Goal: Task Accomplishment & Management: Complete application form

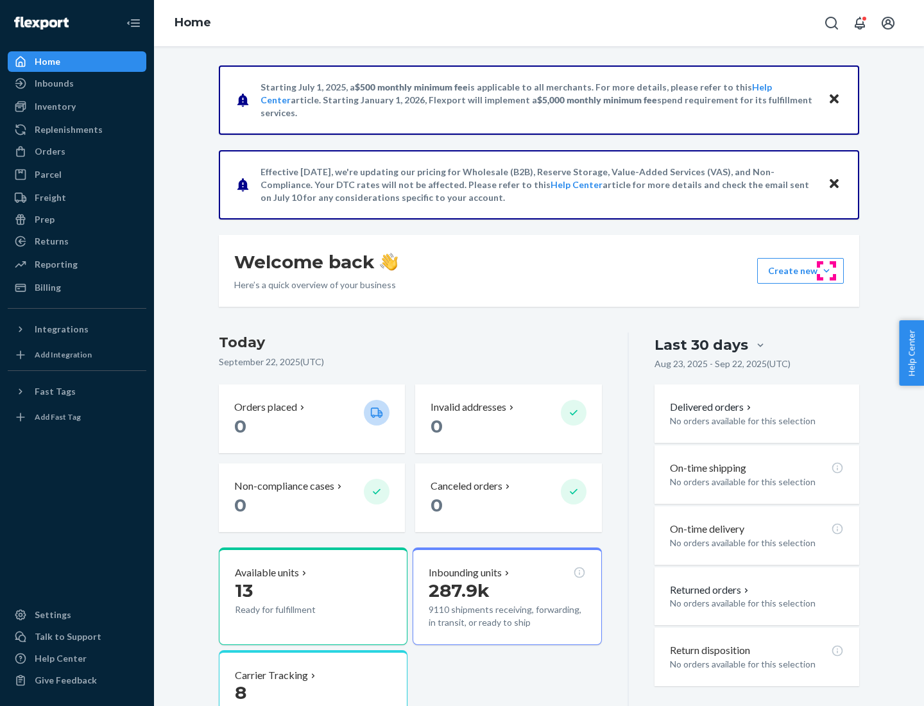
click at [826, 271] on button "Create new Create new inbound Create new order Create new product" at bounding box center [800, 271] width 87 height 26
click at [77, 83] on div "Inbounds" at bounding box center [77, 83] width 136 height 18
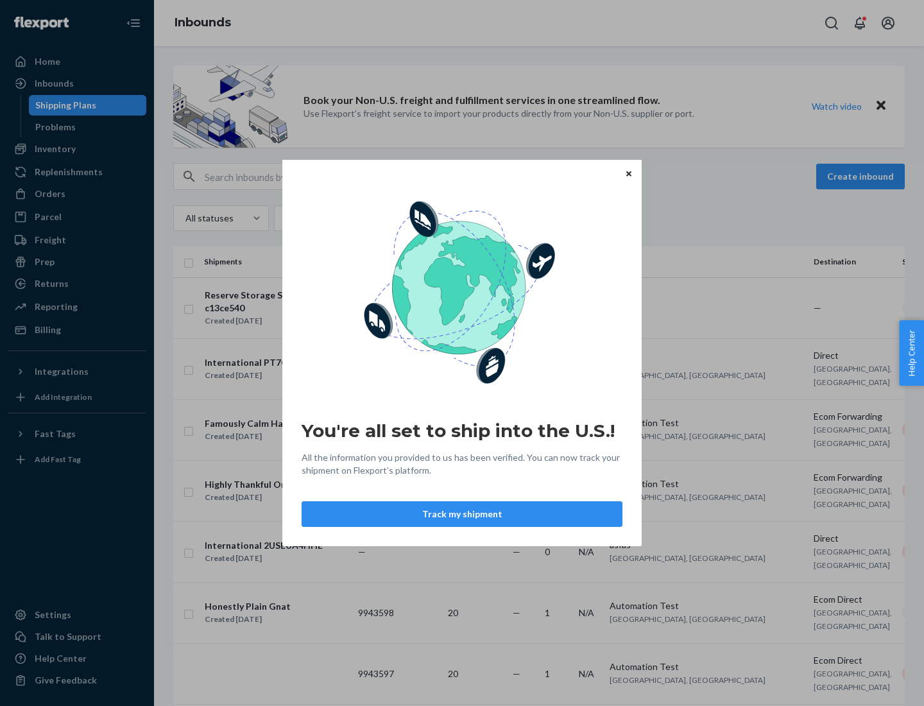
click at [462, 514] on button "Track my shipment" at bounding box center [462, 514] width 321 height 26
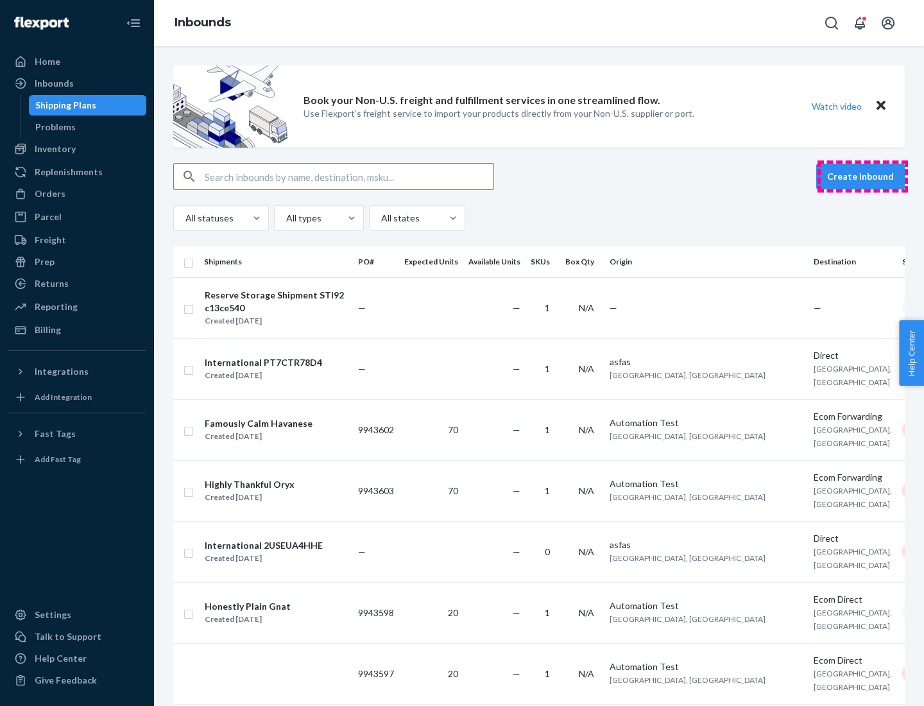
click at [862, 176] on button "Create inbound" at bounding box center [860, 177] width 89 height 26
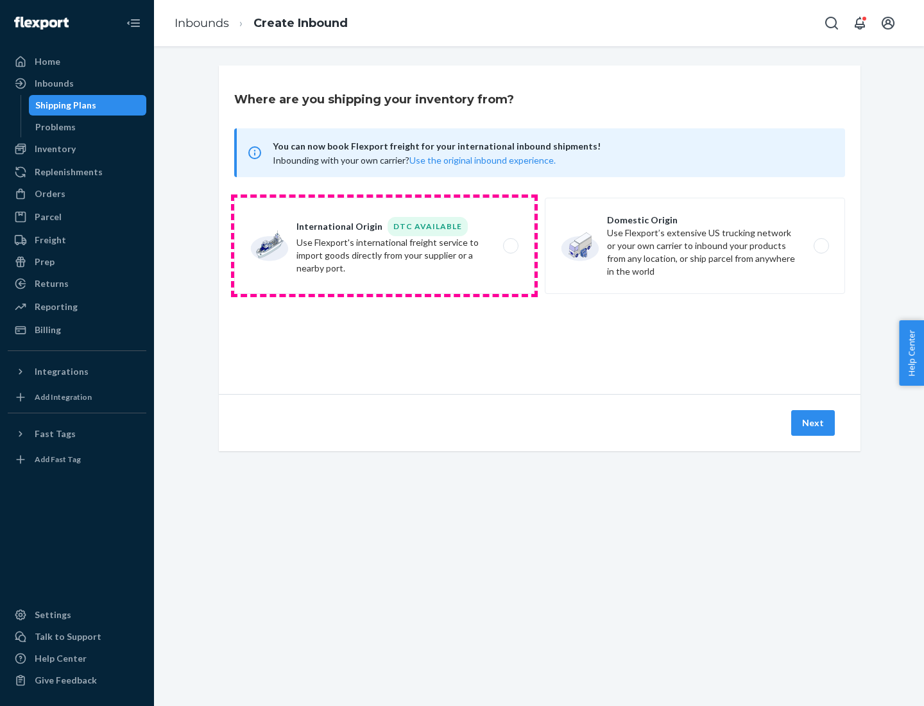
click at [384, 246] on label "International Origin DTC Available Use Flexport's international freight service…" at bounding box center [384, 246] width 300 height 96
click at [510, 246] on input "International Origin DTC Available Use Flexport's international freight service…" at bounding box center [514, 246] width 8 height 8
radio input "true"
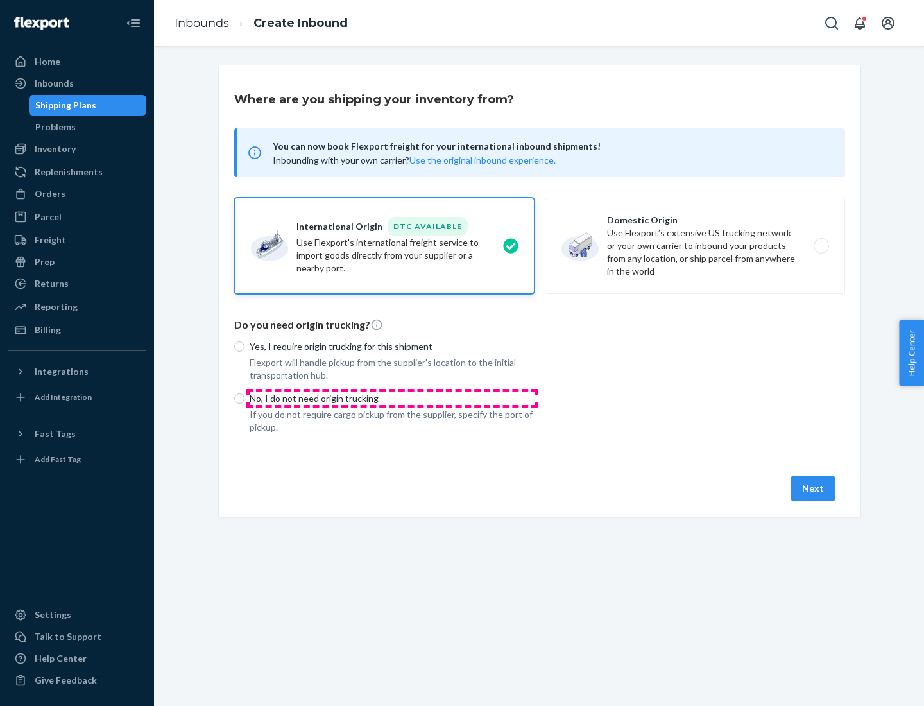
click at [392, 398] on p "No, I do not need origin trucking" at bounding box center [392, 398] width 285 height 13
click at [244, 398] on input "No, I do not need origin trucking" at bounding box center [239, 398] width 10 height 10
radio input "true"
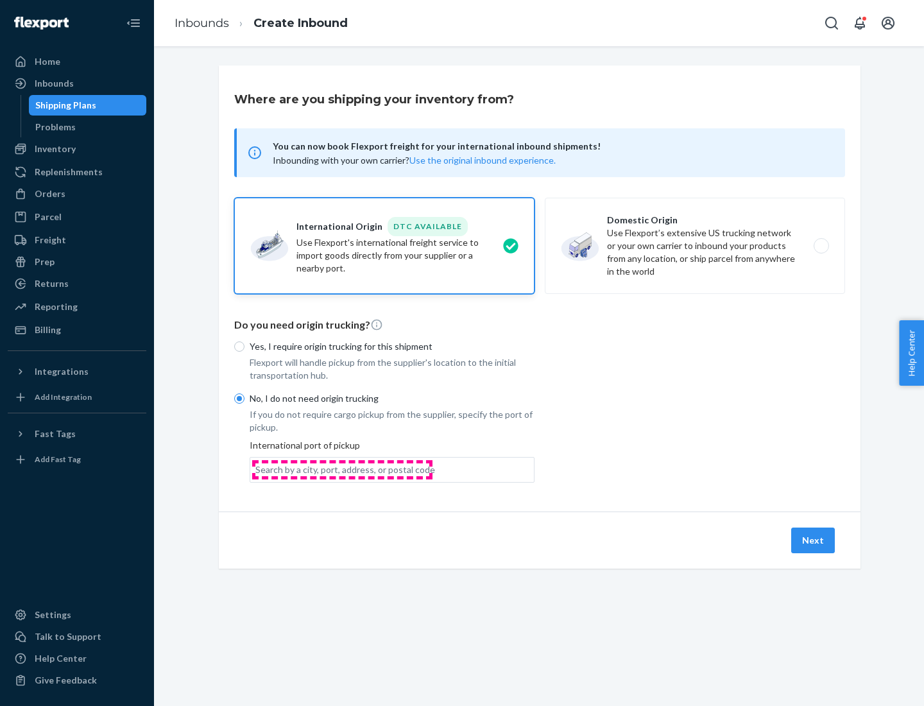
click at [342, 469] on div "Search by a city, port, address, or postal code" at bounding box center [345, 469] width 180 height 13
click at [257, 469] on input "Search by a city, port, address, or postal code" at bounding box center [255, 469] width 1 height 13
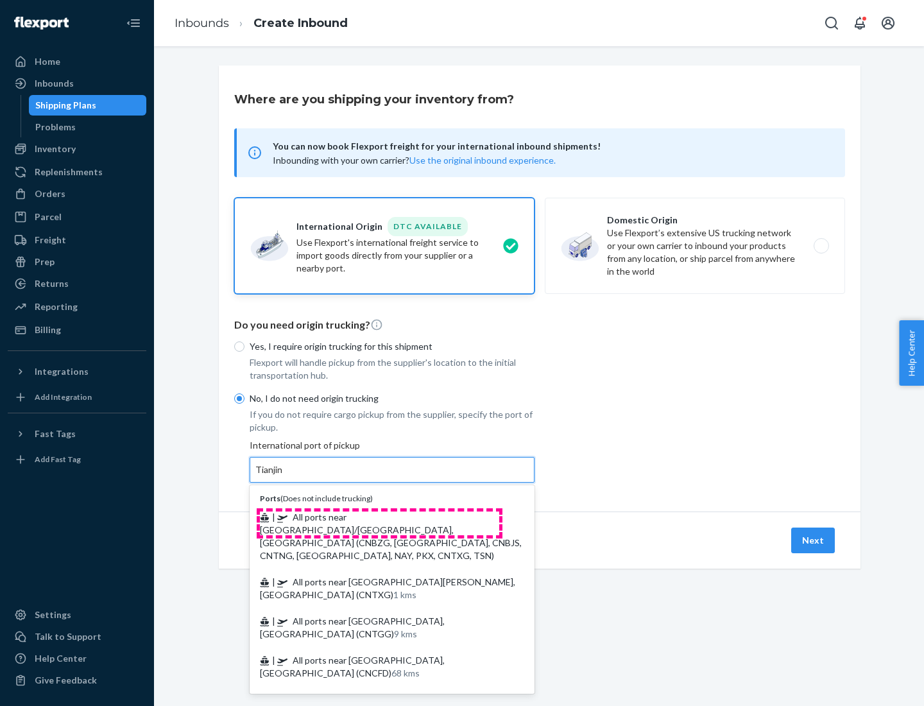
click at [379, 517] on span "| All ports near [GEOGRAPHIC_DATA]/[GEOGRAPHIC_DATA], [GEOGRAPHIC_DATA] (CNBZG,…" at bounding box center [391, 535] width 262 height 49
click at [284, 476] on input "Tianjin" at bounding box center [269, 469] width 28 height 13
type input "All ports near [GEOGRAPHIC_DATA]/[GEOGRAPHIC_DATA], [GEOGRAPHIC_DATA] (CNBZG, […"
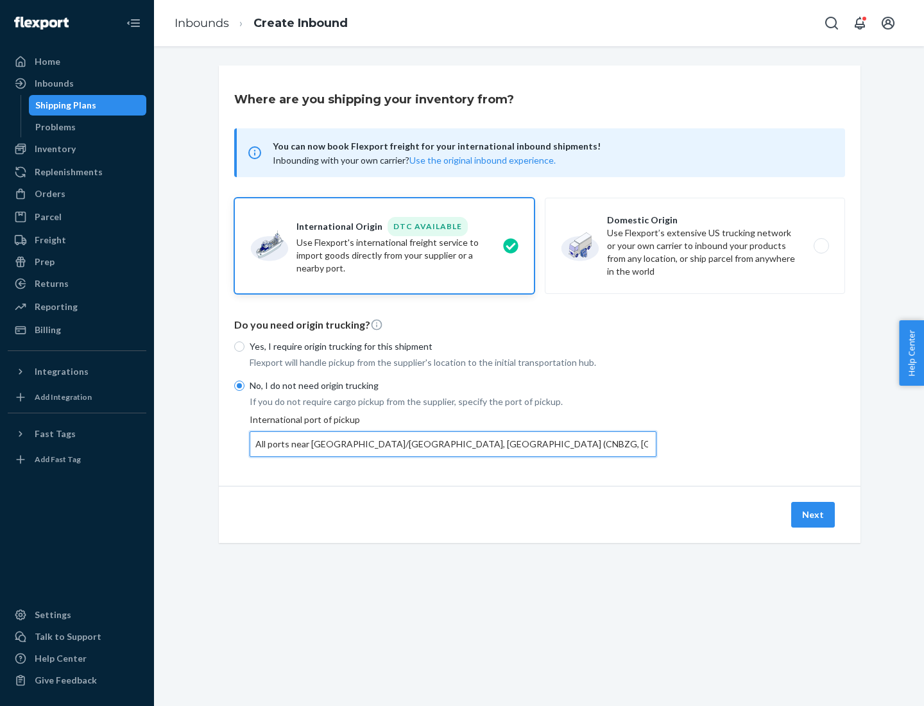
click at [814, 514] on button "Next" at bounding box center [813, 515] width 44 height 26
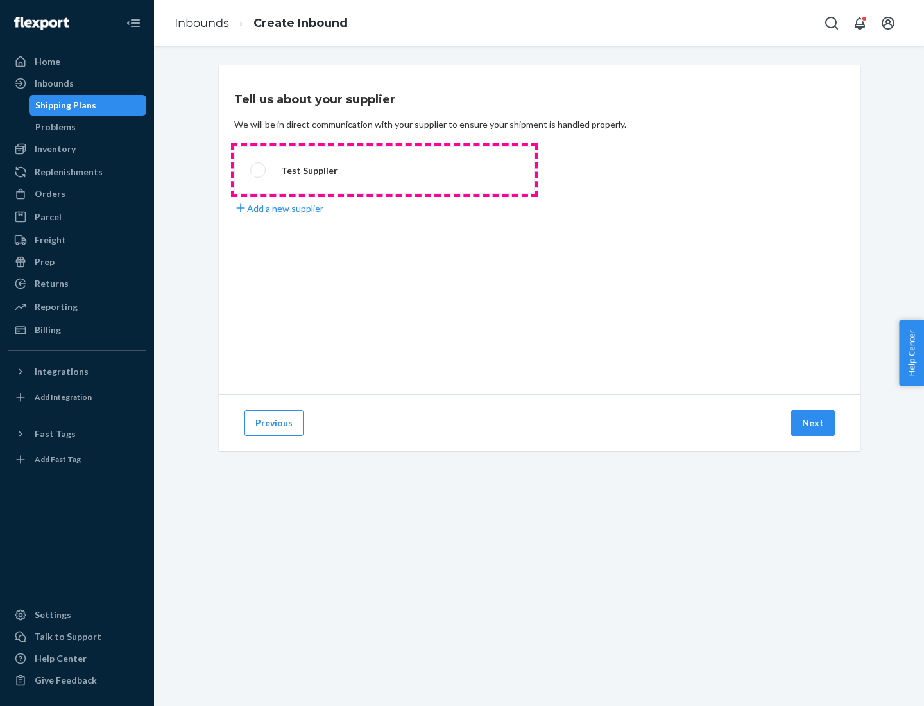
click at [384, 170] on label "Test Supplier" at bounding box center [384, 169] width 300 height 47
click at [259, 170] on input "Test Supplier" at bounding box center [254, 170] width 8 height 8
radio input "true"
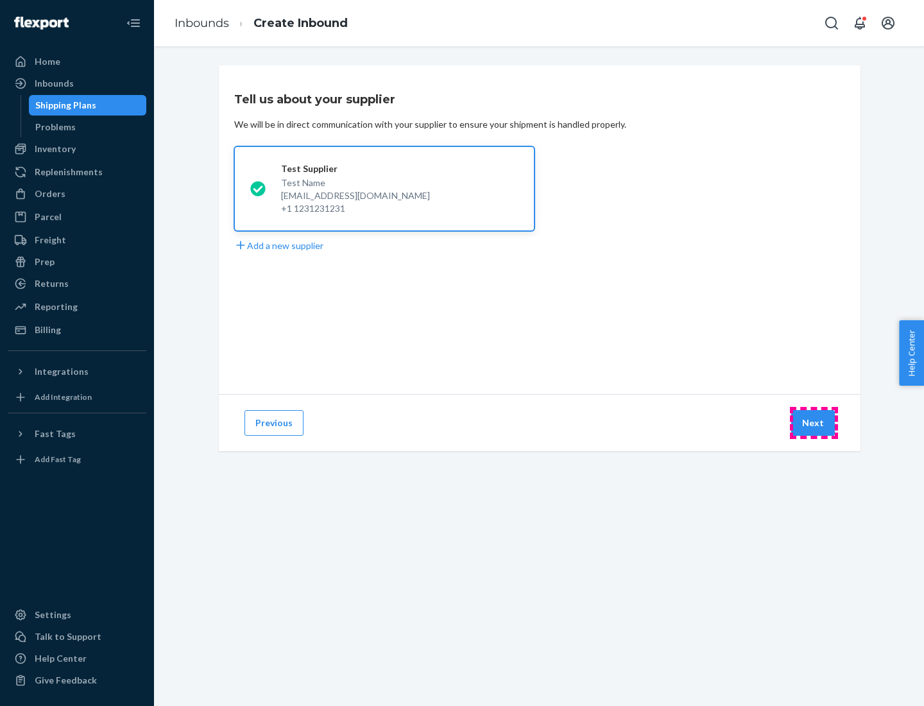
click at [814, 423] on button "Next" at bounding box center [813, 423] width 44 height 26
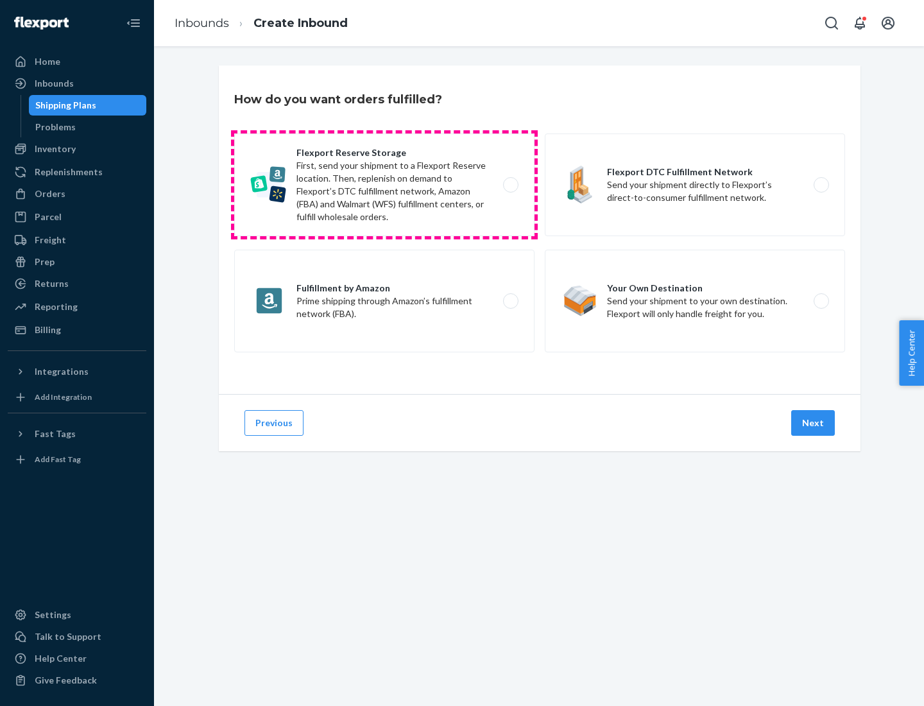
click at [384, 185] on label "Flexport Reserve Storage First, send your shipment to a Flexport Reserve locati…" at bounding box center [384, 184] width 300 height 103
click at [510, 185] on input "Flexport Reserve Storage First, send your shipment to a Flexport Reserve locati…" at bounding box center [514, 185] width 8 height 8
radio input "true"
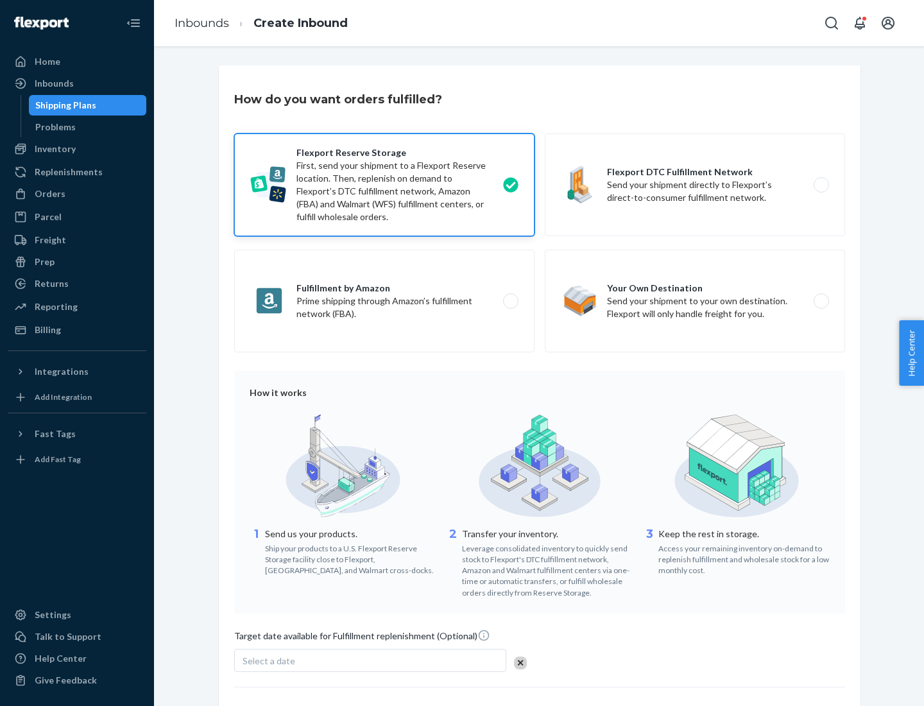
scroll to position [105, 0]
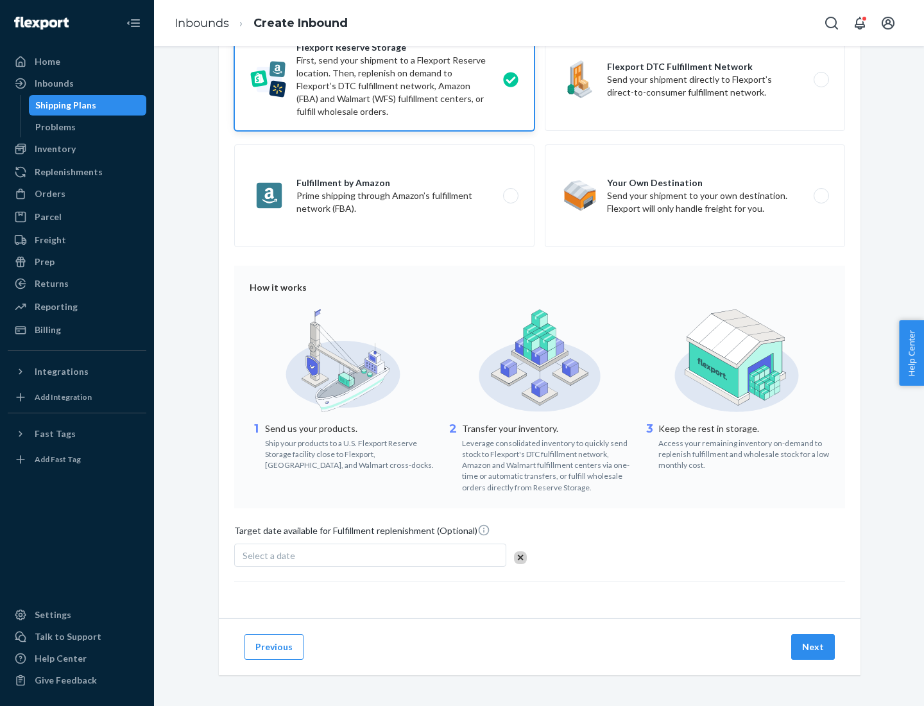
click at [814, 646] on button "Next" at bounding box center [813, 647] width 44 height 26
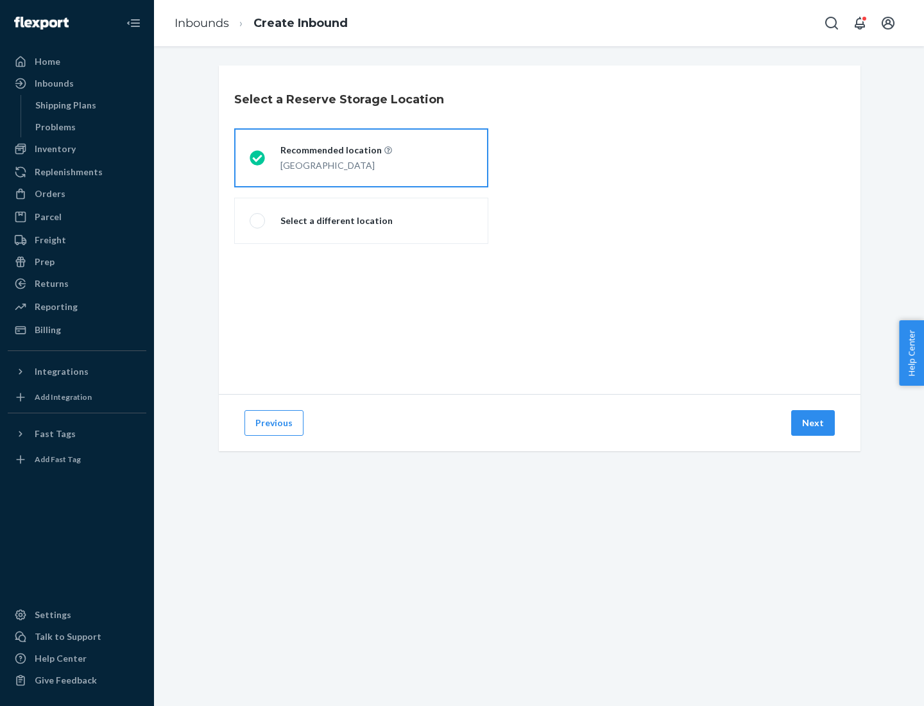
click at [361, 158] on div "[GEOGRAPHIC_DATA]" at bounding box center [336, 164] width 112 height 15
click at [258, 158] on input "Recommended location [GEOGRAPHIC_DATA]" at bounding box center [254, 158] width 8 height 8
click at [814, 423] on button "Next" at bounding box center [813, 423] width 44 height 26
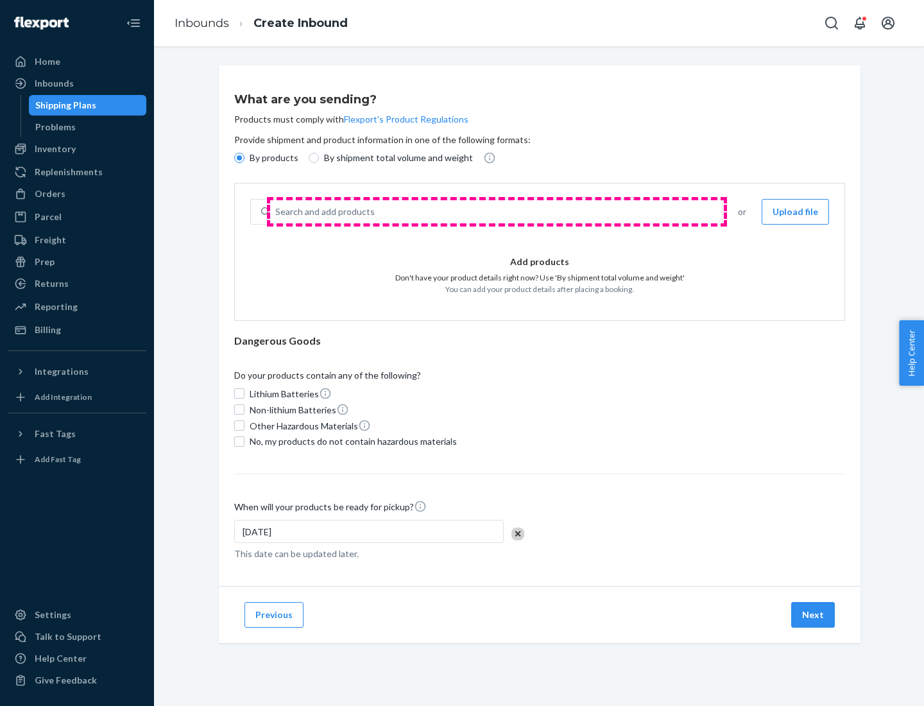
click at [497, 212] on div "Search and add products" at bounding box center [496, 211] width 452 height 23
click at [277, 212] on input "Search and add products" at bounding box center [275, 211] width 1 height 13
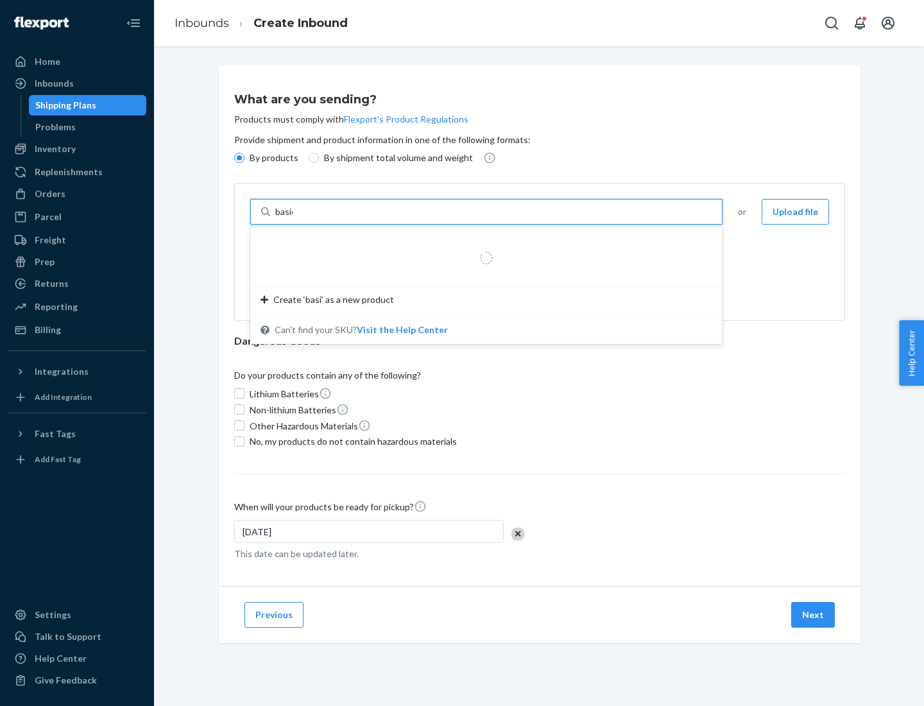
type input "basic"
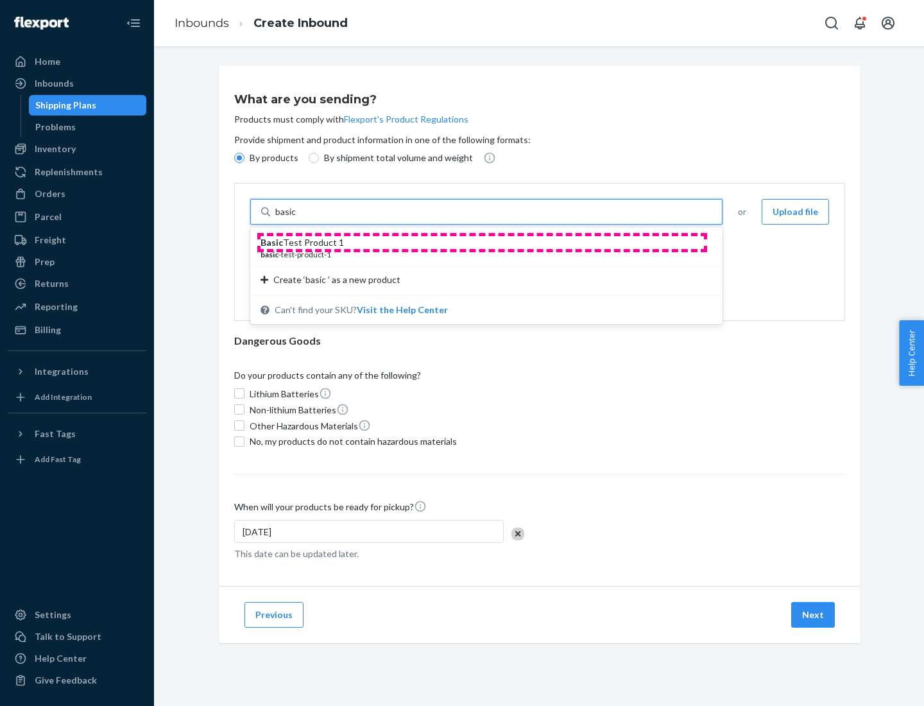
click at [482, 243] on div "Basic Test Product 1" at bounding box center [481, 242] width 441 height 13
click at [298, 218] on input "basic" at bounding box center [286, 211] width 23 height 13
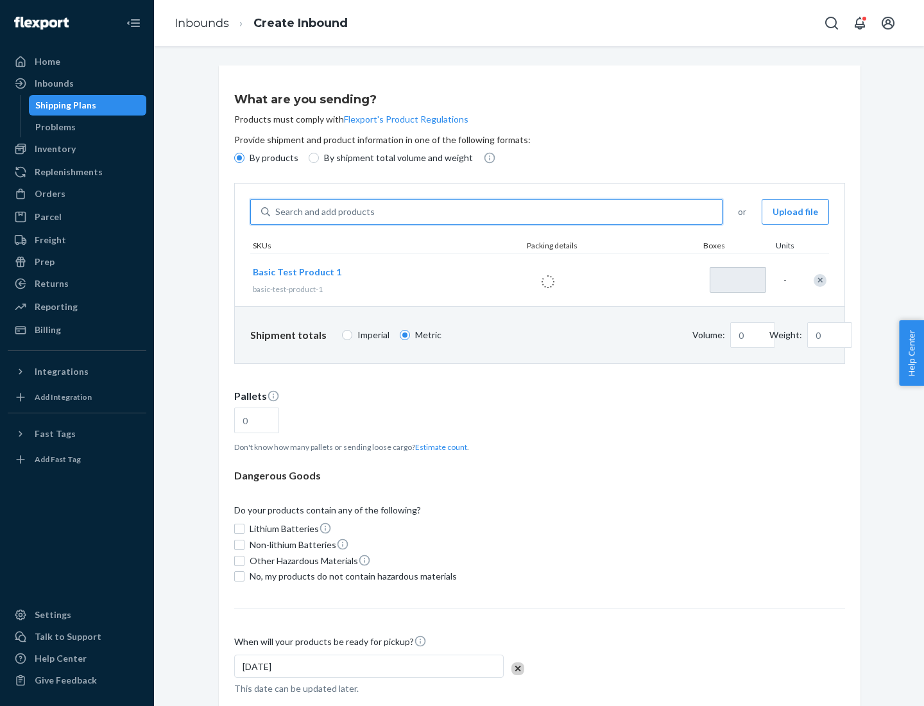
type input "1"
type input "1.09"
type input "3.27"
type input "3"
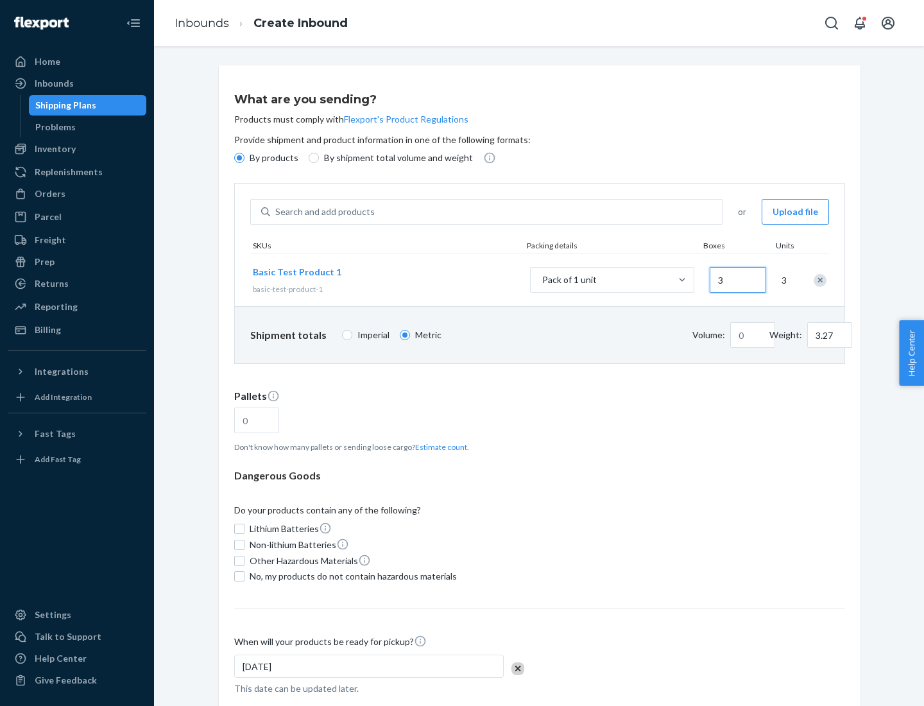
type input "0.01"
type input "32.66"
type input "30"
type input "0.07"
type input "326.59"
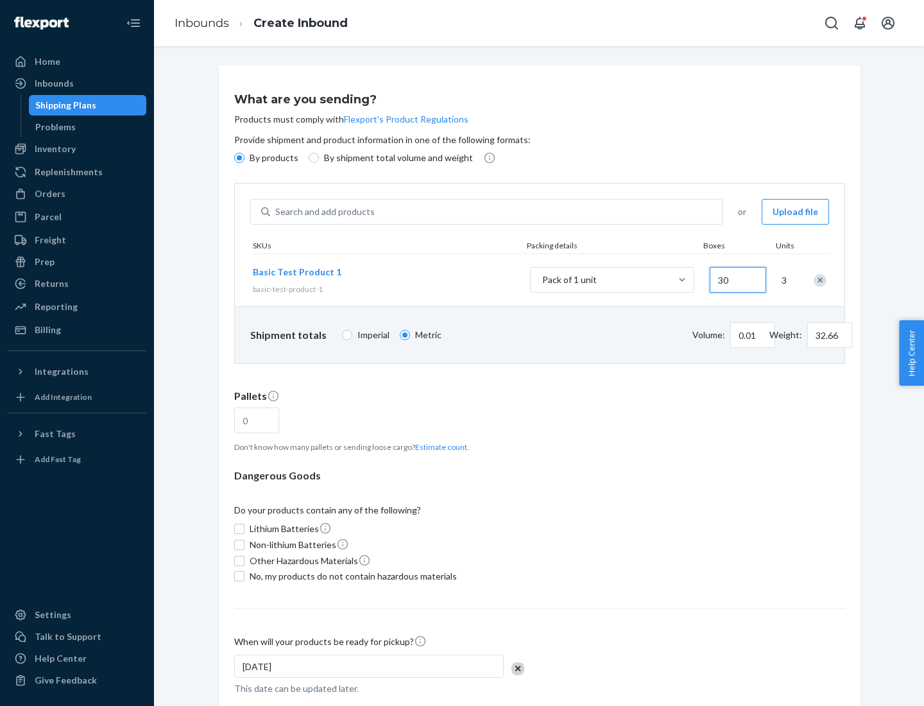
type input "300"
type input "0.68"
type input "3265.86"
type input "3000"
type input "1.09"
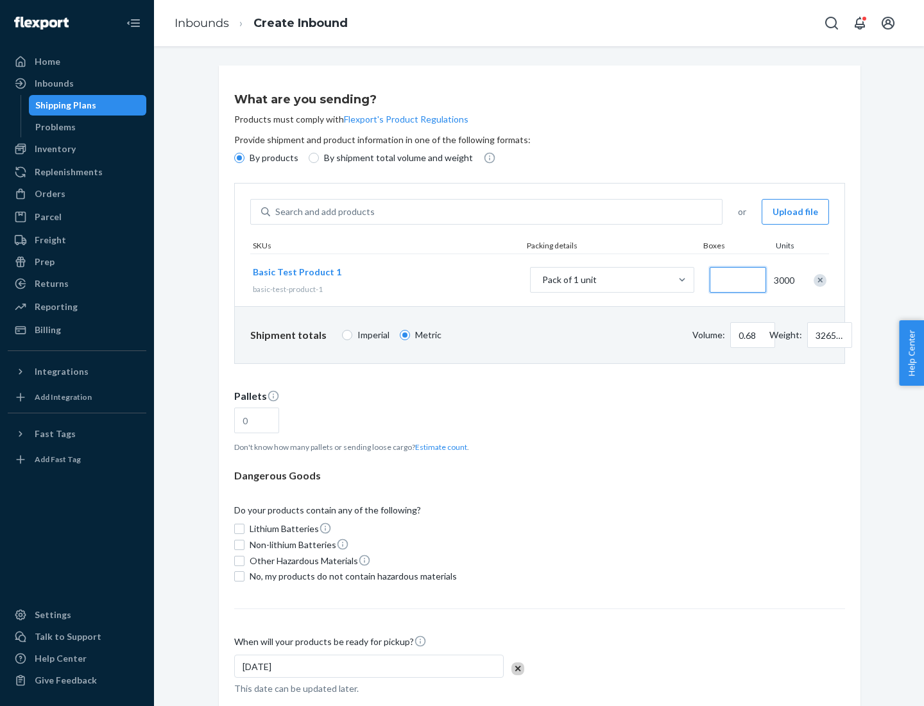
type input "1"
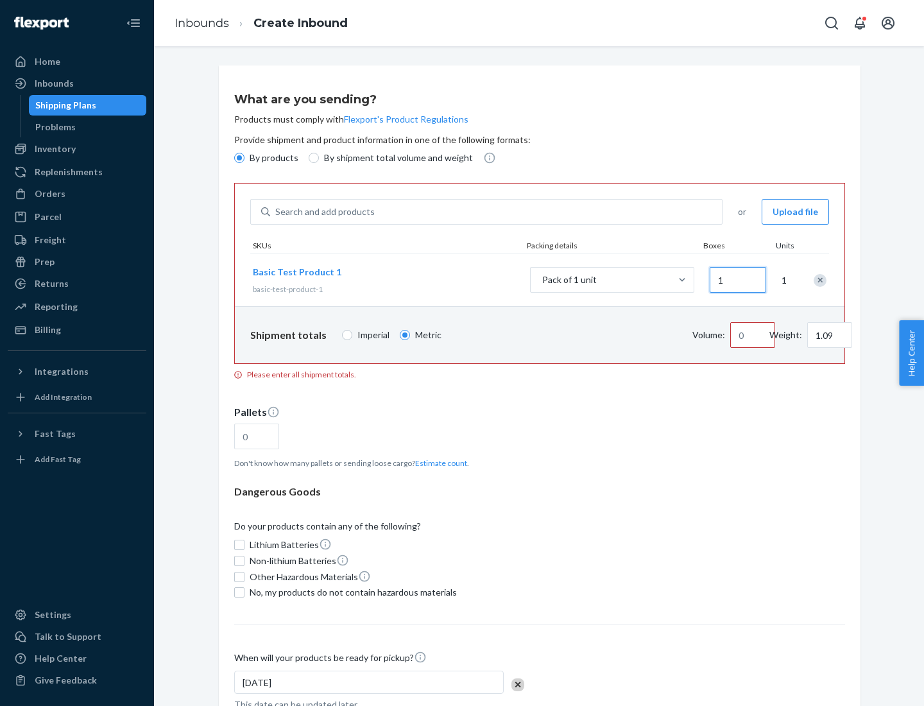
type input "10.89"
type input "10"
type input "0.02"
type input "108.86"
type input "100"
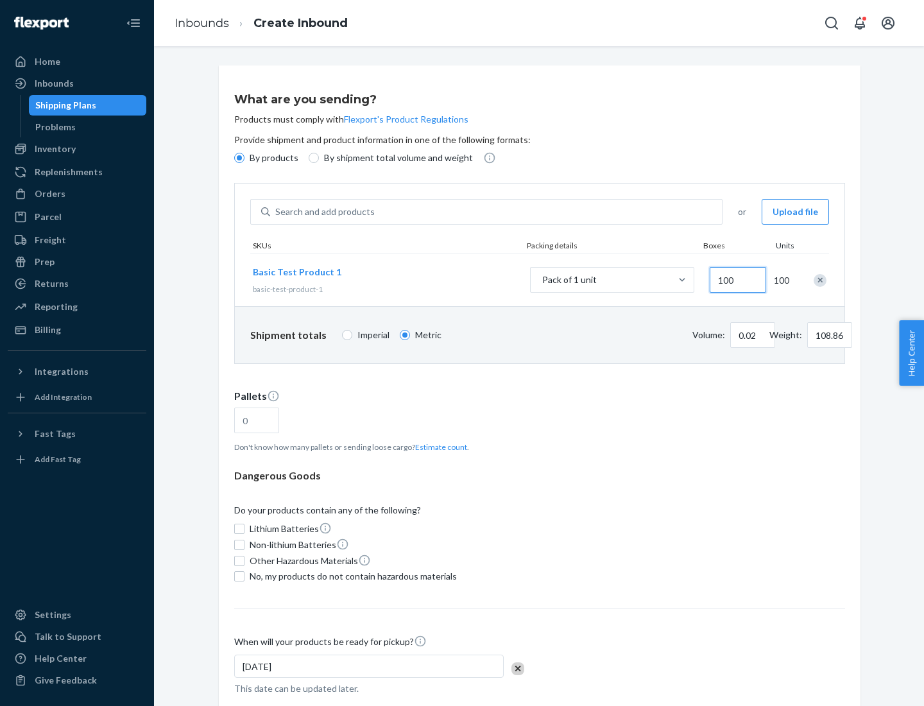
type input "0.23"
type input "1088.62"
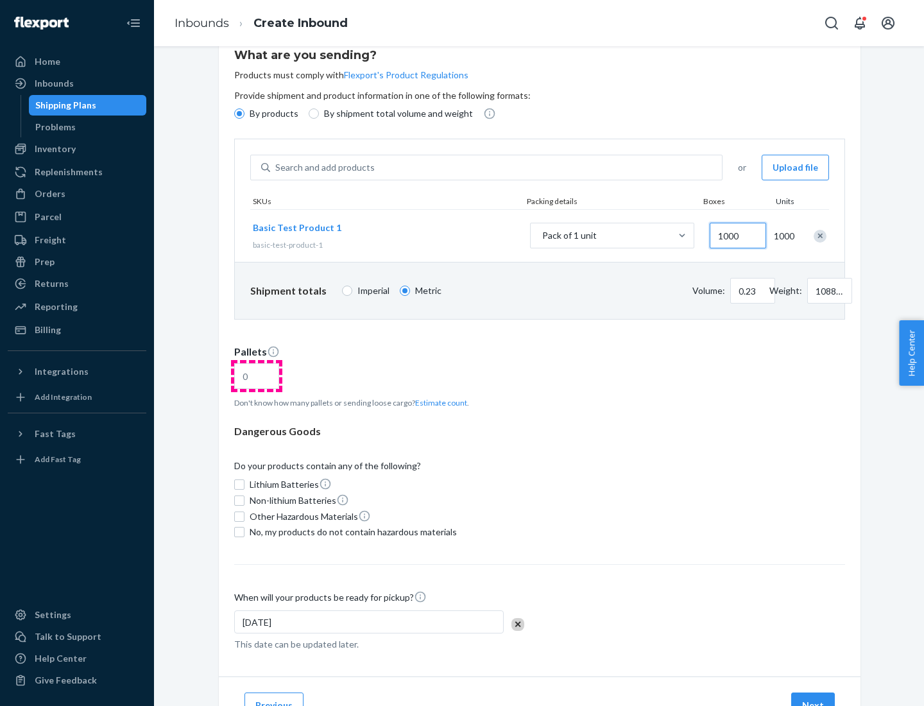
type input "1000"
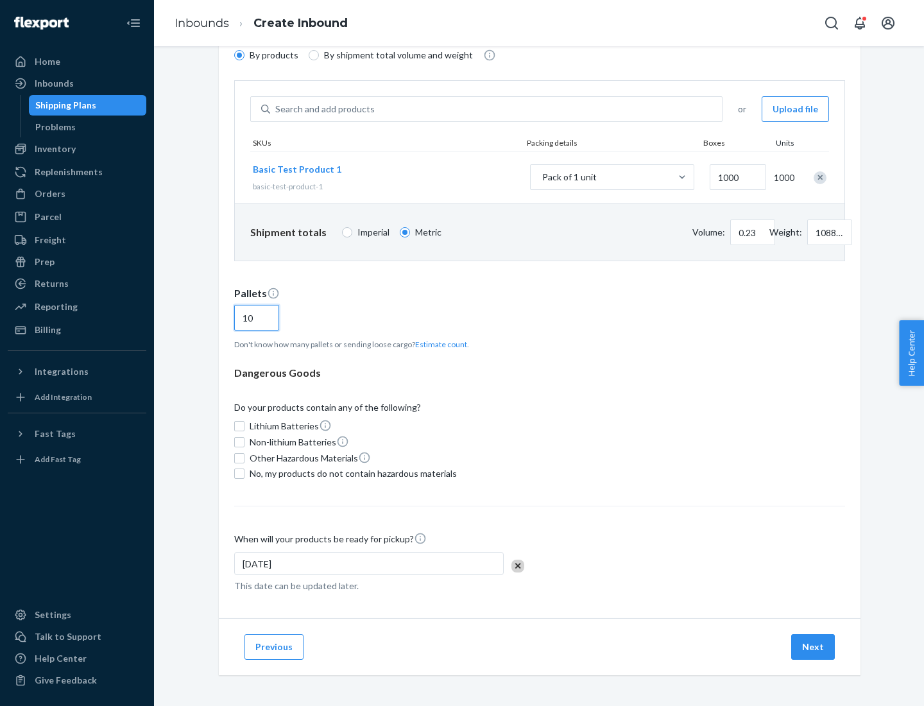
type input "10"
click at [351, 474] on span "No, my products do not contain hazardous materials" at bounding box center [353, 473] width 207 height 13
click at [244, 474] on input "No, my products do not contain hazardous materials" at bounding box center [239, 473] width 10 height 10
checkbox input "true"
click at [814, 647] on button "Next" at bounding box center [813, 647] width 44 height 26
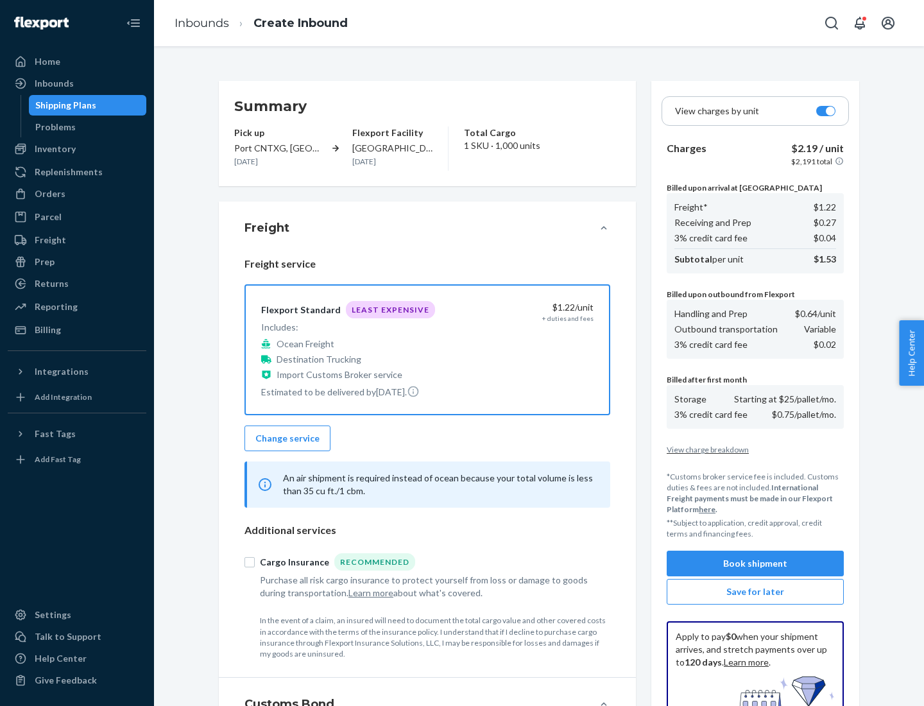
scroll to position [187, 0]
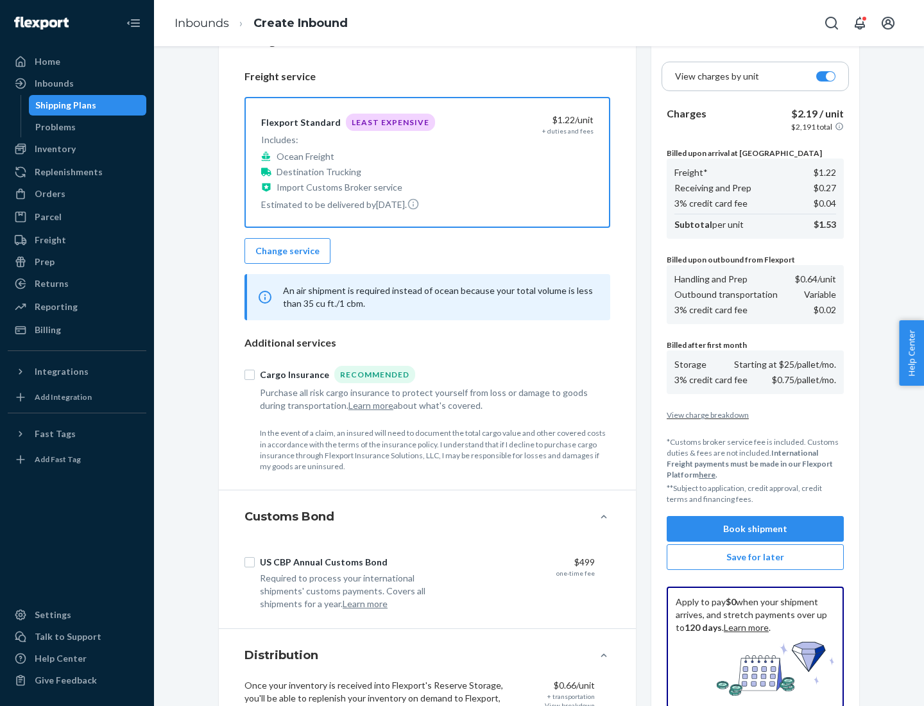
click at [755, 529] on button "Book shipment" at bounding box center [755, 529] width 177 height 26
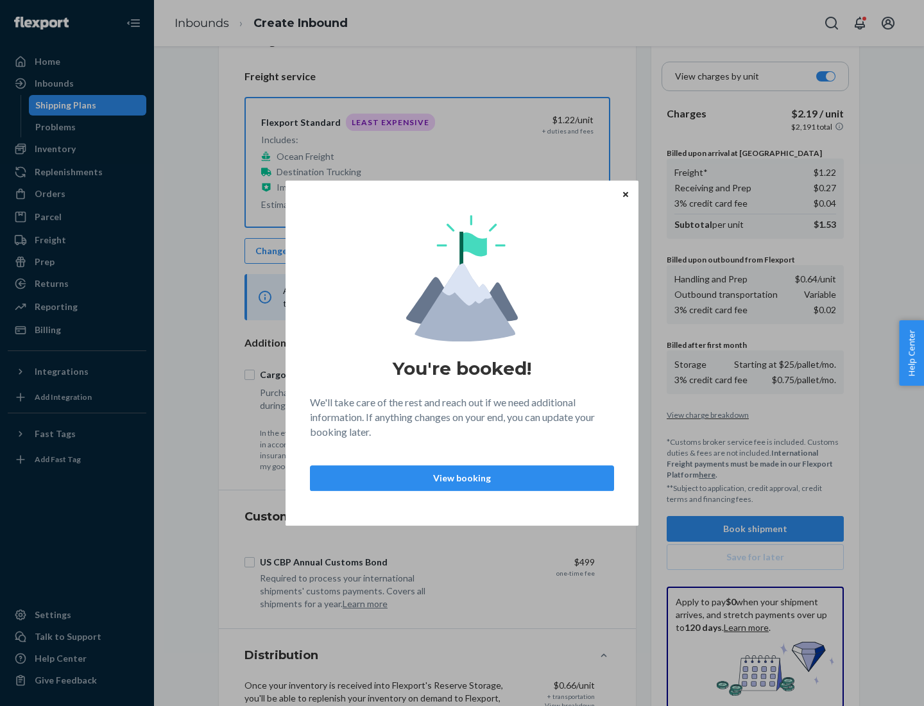
click at [462, 477] on p "View booking" at bounding box center [462, 478] width 282 height 13
